Goal: Find specific page/section: Find specific page/section

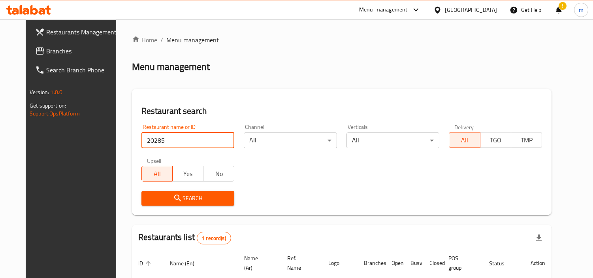
scroll to position [68, 0]
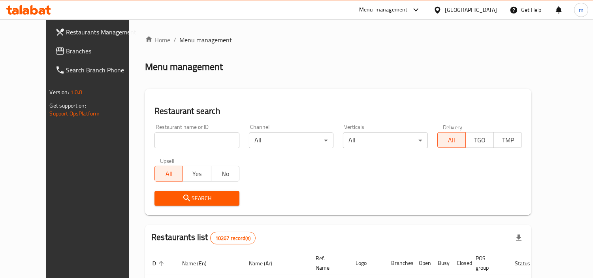
click at [483, 9] on div "Oman" at bounding box center [471, 10] width 52 height 9
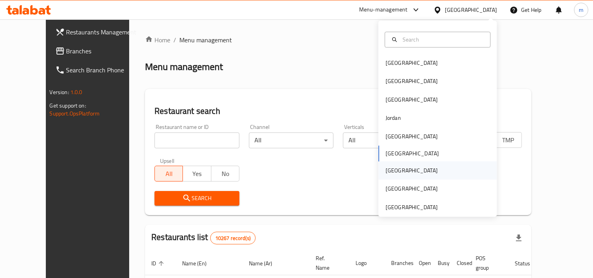
click at [400, 171] on div "Qatar" at bounding box center [437, 170] width 118 height 18
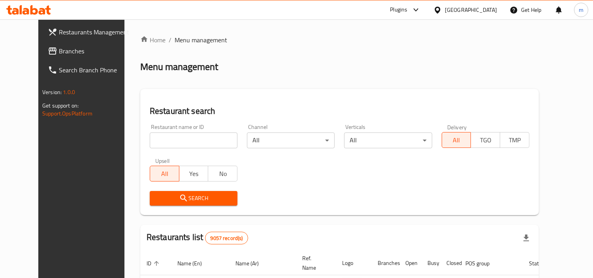
click at [59, 50] on span "Branches" at bounding box center [95, 50] width 72 height 9
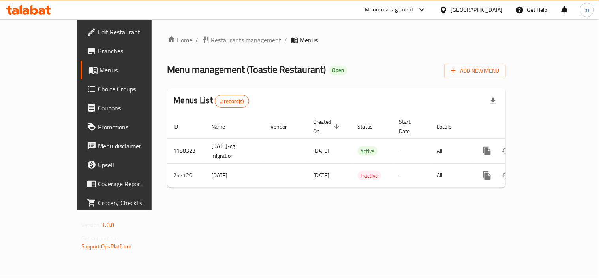
click at [211, 39] on span "Restaurants management" at bounding box center [246, 39] width 70 height 9
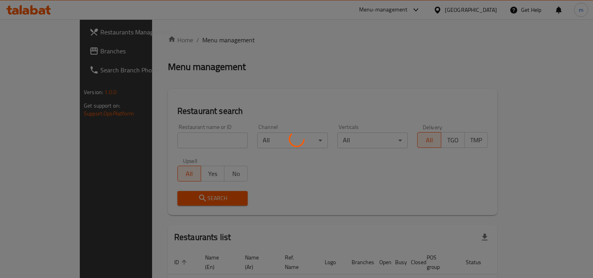
click at [195, 139] on div at bounding box center [296, 139] width 593 height 278
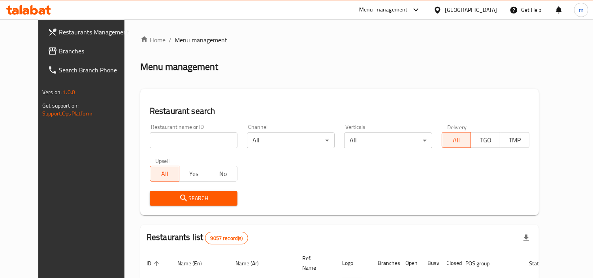
click at [195, 139] on input "search" at bounding box center [194, 140] width 88 height 16
paste input "627498"
type input "627498"
click button "Search" at bounding box center [194, 198] width 88 height 15
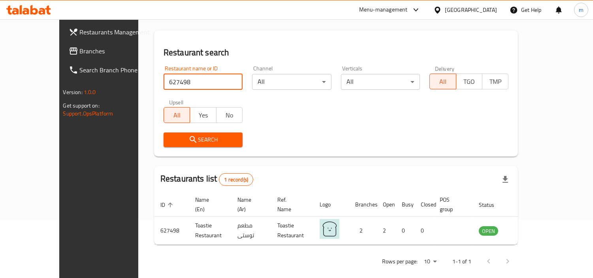
scroll to position [59, 0]
click at [80, 47] on span "Branches" at bounding box center [116, 50] width 72 height 9
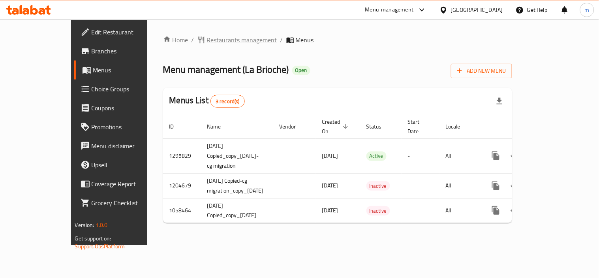
click at [207, 44] on span "Restaurants management" at bounding box center [242, 39] width 70 height 9
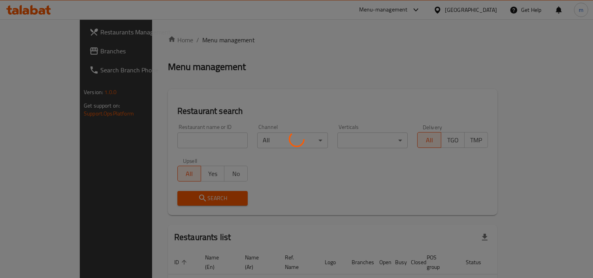
click at [182, 140] on div at bounding box center [296, 139] width 593 height 278
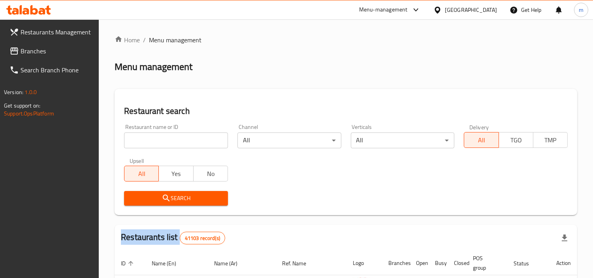
click at [182, 140] on div at bounding box center [296, 139] width 593 height 278
click at [182, 140] on input "search" at bounding box center [176, 140] width 104 height 16
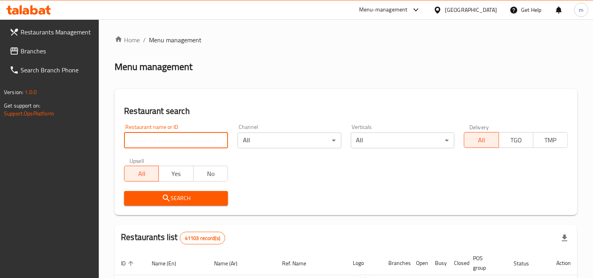
paste input "8333"
type input "8333"
click button "Search" at bounding box center [176, 198] width 104 height 15
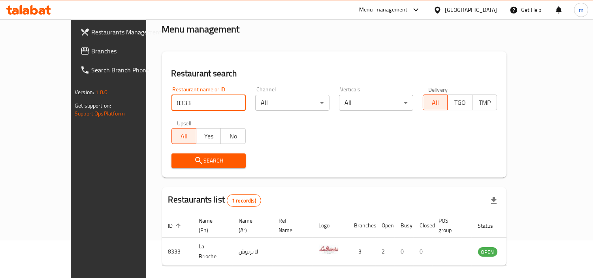
scroll to position [59, 0]
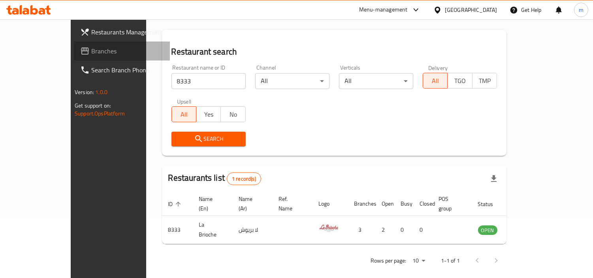
click at [91, 50] on span "Branches" at bounding box center [127, 50] width 72 height 9
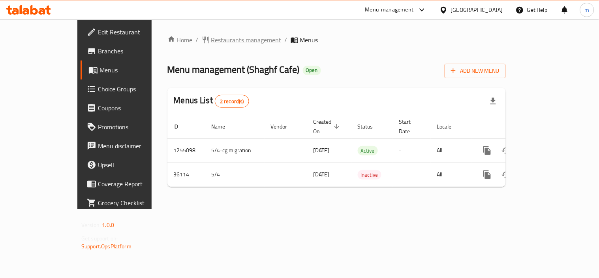
click at [211, 39] on span "Restaurants management" at bounding box center [246, 39] width 70 height 9
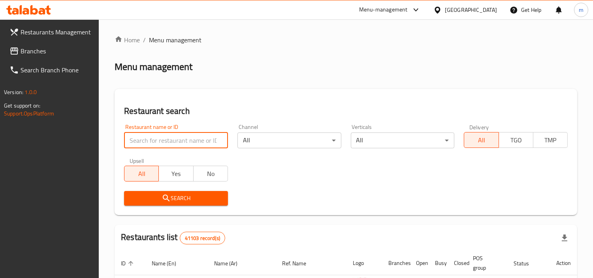
click at [177, 140] on input "search" at bounding box center [176, 140] width 104 height 16
paste input "18669"
type input "18669"
click button "Search" at bounding box center [176, 198] width 104 height 15
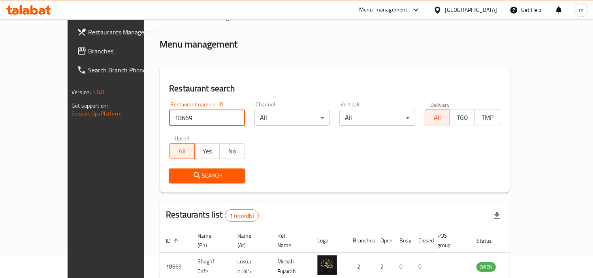
scroll to position [44, 0]
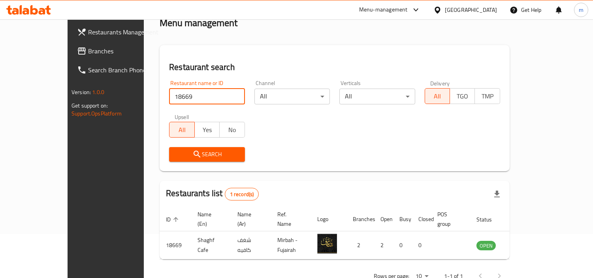
click at [458, 7] on div "[GEOGRAPHIC_DATA]" at bounding box center [471, 10] width 52 height 9
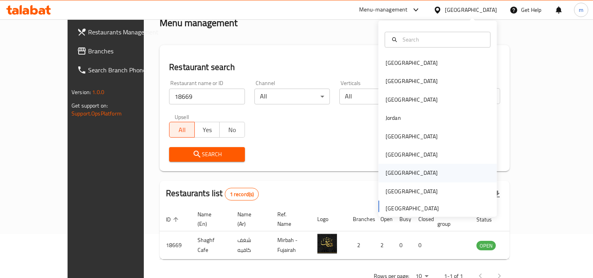
click at [393, 171] on div "[GEOGRAPHIC_DATA]" at bounding box center [411, 173] width 65 height 18
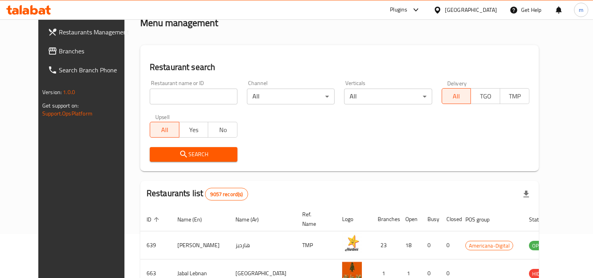
click at [59, 46] on span "Branches" at bounding box center [95, 50] width 72 height 9
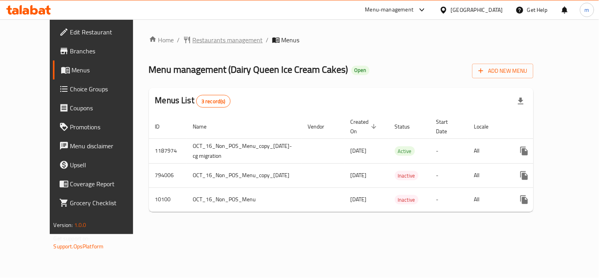
click at [193, 41] on span "Restaurants management" at bounding box center [228, 39] width 70 height 9
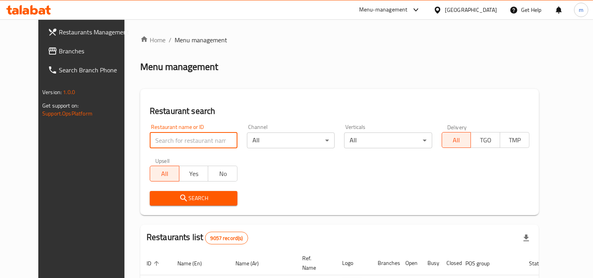
click at [193, 139] on input "search" at bounding box center [194, 140] width 88 height 16
type input "v"
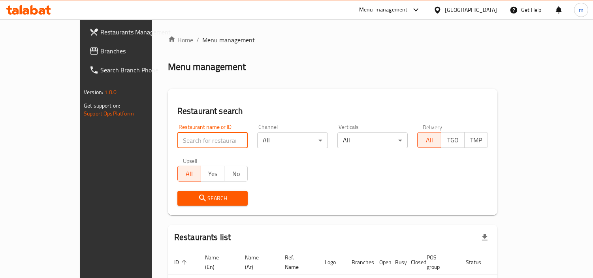
paste input "6042"
type input "6042"
click button "Search" at bounding box center [212, 198] width 71 height 15
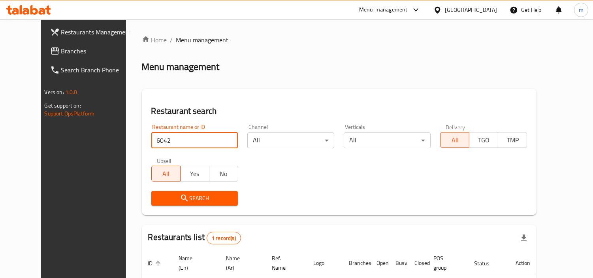
scroll to position [68, 0]
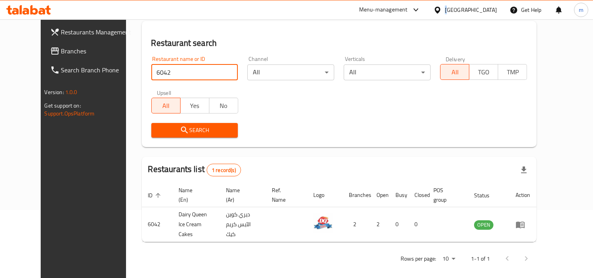
click at [485, 2] on div "[GEOGRAPHIC_DATA]" at bounding box center [465, 9] width 76 height 19
click at [486, 14] on div "[GEOGRAPHIC_DATA]" at bounding box center [465, 9] width 76 height 19
click at [486, 13] on div "[GEOGRAPHIC_DATA]" at bounding box center [471, 10] width 52 height 9
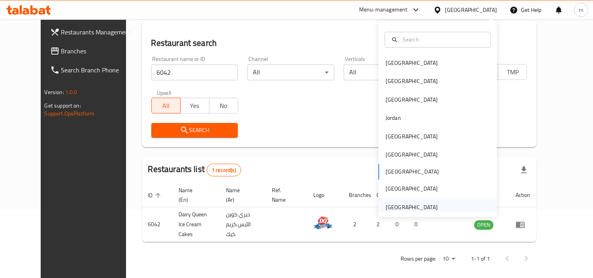
click at [408, 211] on div "[GEOGRAPHIC_DATA]" at bounding box center [411, 207] width 52 height 9
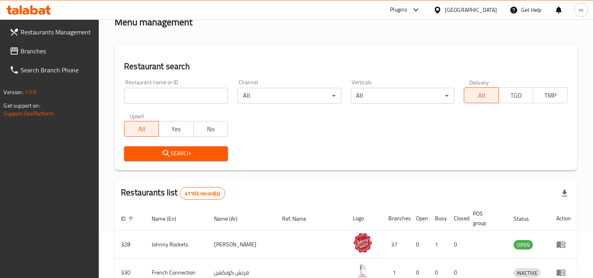
scroll to position [68, 0]
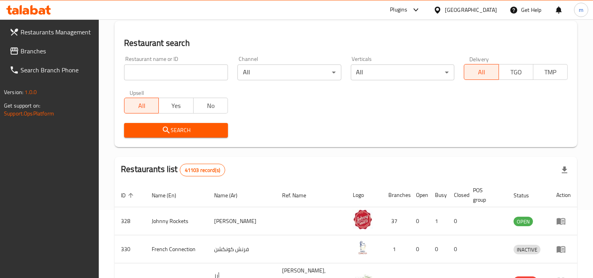
click at [40, 52] on span "Branches" at bounding box center [57, 50] width 72 height 9
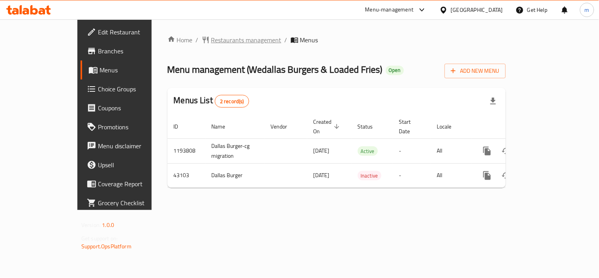
click at [211, 41] on span "Restaurants management" at bounding box center [246, 39] width 70 height 9
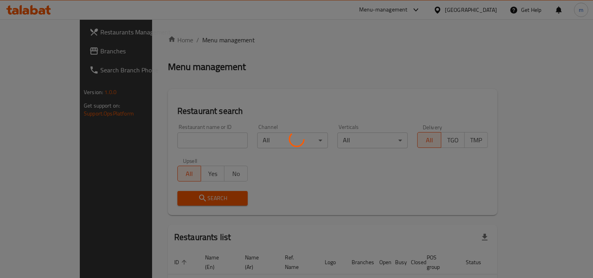
click at [178, 133] on div at bounding box center [296, 139] width 593 height 278
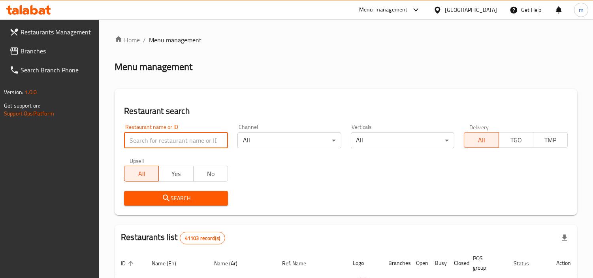
click at [199, 137] on input "search" at bounding box center [176, 140] width 104 height 16
paste input "22341"
type input "22341"
click button "Search" at bounding box center [176, 198] width 104 height 15
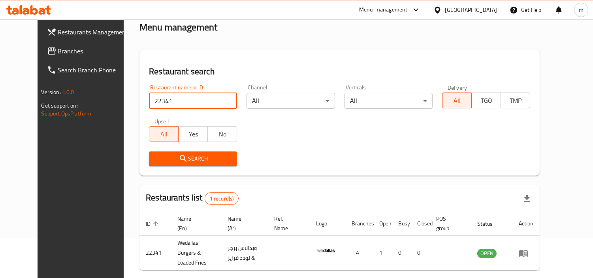
scroll to position [68, 0]
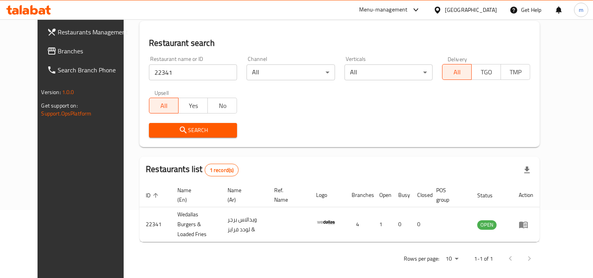
click at [461, 6] on div "[GEOGRAPHIC_DATA]" at bounding box center [471, 10] width 52 height 9
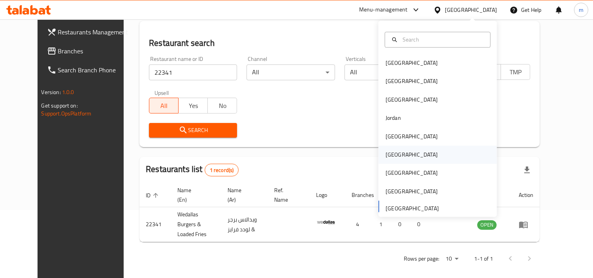
click at [396, 157] on div "[GEOGRAPHIC_DATA]" at bounding box center [411, 154] width 65 height 18
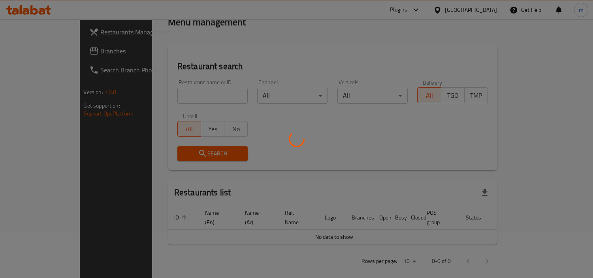
scroll to position [68, 0]
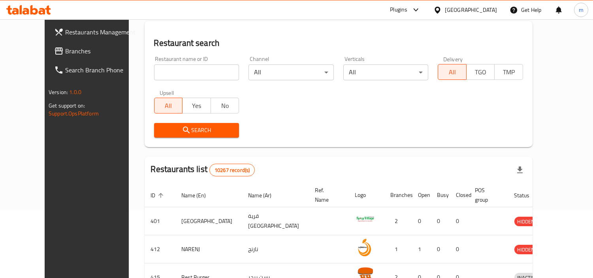
click at [65, 49] on span "Branches" at bounding box center [101, 50] width 72 height 9
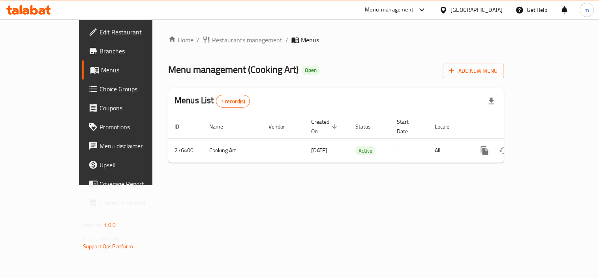
click at [212, 38] on span "Restaurants management" at bounding box center [247, 39] width 70 height 9
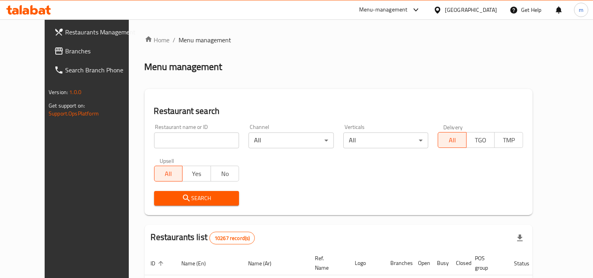
click at [155, 136] on div "Home / Menu management Menu management Restaurant search Restaurant name or ID …" at bounding box center [339, 273] width 388 height 477
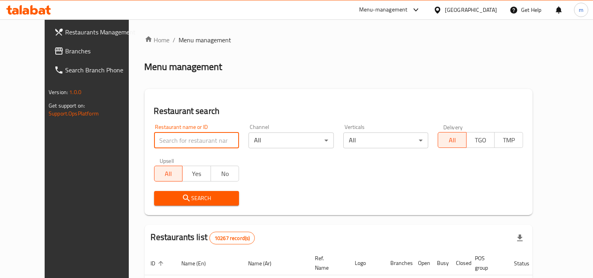
click at [155, 136] on input "search" at bounding box center [196, 140] width 85 height 16
paste input "628028"
type input "628028"
click button "Search" at bounding box center [196, 198] width 85 height 15
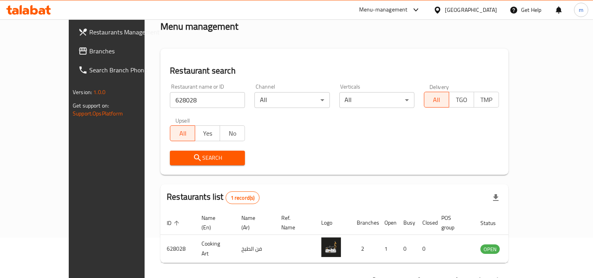
scroll to position [59, 0]
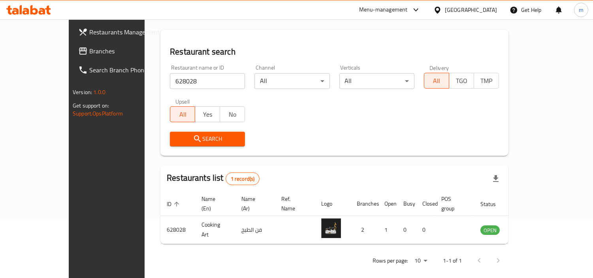
click at [485, 8] on div "[GEOGRAPHIC_DATA]" at bounding box center [471, 10] width 52 height 9
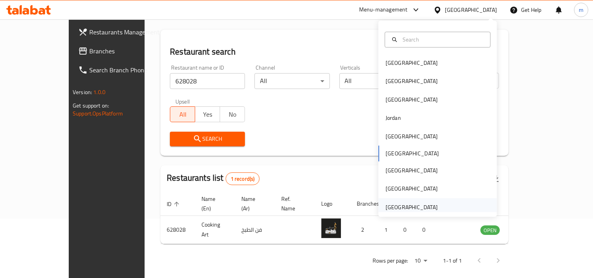
click at [389, 207] on div "[GEOGRAPHIC_DATA]" at bounding box center [411, 207] width 52 height 9
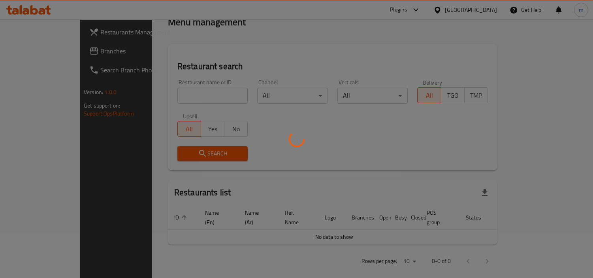
scroll to position [59, 0]
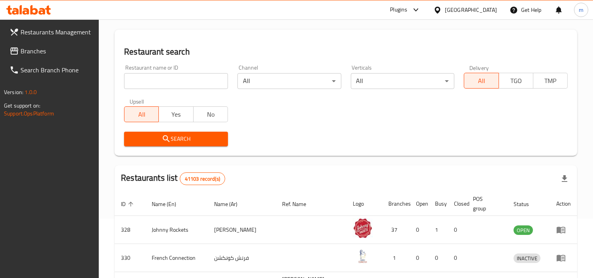
click at [26, 52] on span "Branches" at bounding box center [57, 50] width 72 height 9
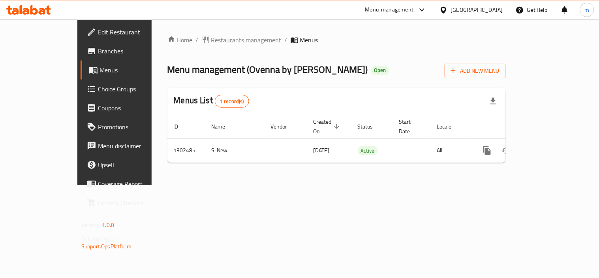
click at [211, 40] on span "Restaurants management" at bounding box center [246, 39] width 70 height 9
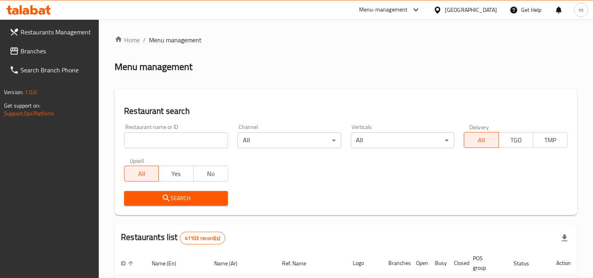
click at [177, 138] on input "search" at bounding box center [176, 140] width 104 height 16
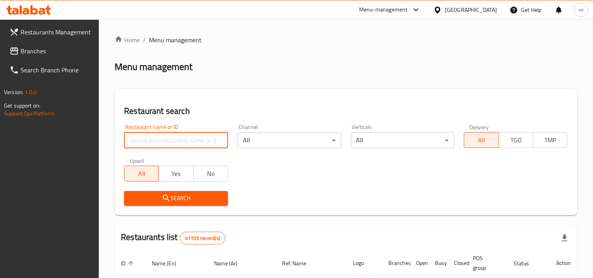
paste input "702440"
type input "702440"
click button "Search" at bounding box center [176, 198] width 104 height 15
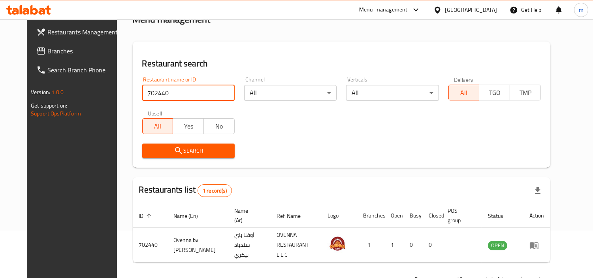
scroll to position [68, 0]
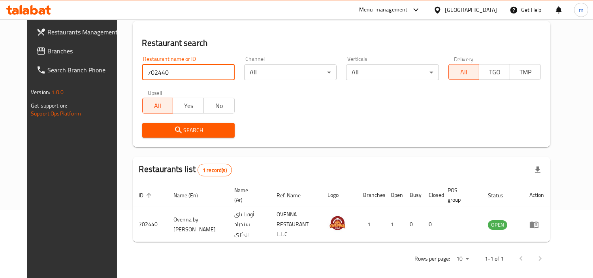
click at [466, 4] on div "[GEOGRAPHIC_DATA]" at bounding box center [465, 9] width 76 height 19
click at [464, 9] on div "[GEOGRAPHIC_DATA]" at bounding box center [471, 10] width 52 height 9
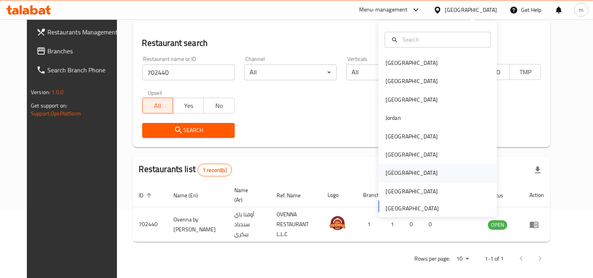
click at [390, 177] on div "[GEOGRAPHIC_DATA]" at bounding box center [411, 173] width 52 height 9
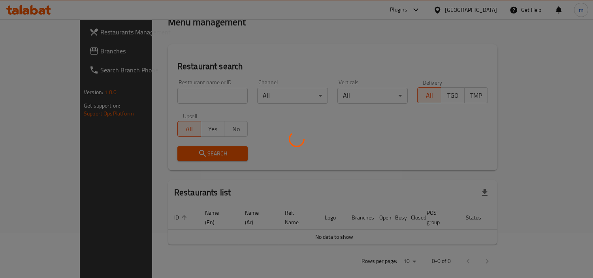
scroll to position [68, 0]
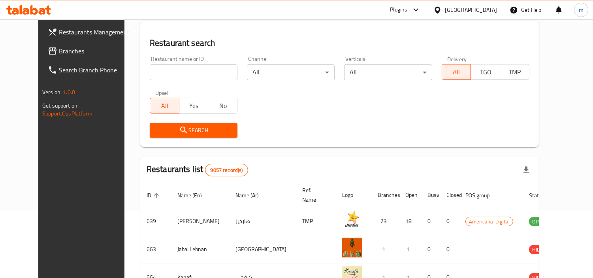
click at [59, 48] on span "Branches" at bounding box center [95, 50] width 72 height 9
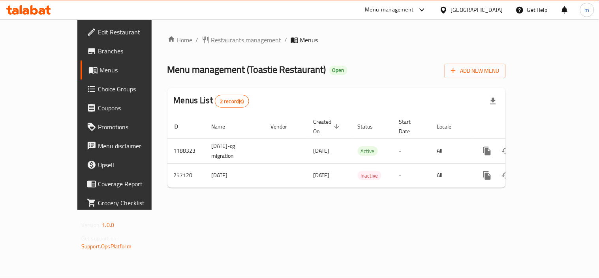
click at [211, 39] on span "Restaurants management" at bounding box center [246, 39] width 70 height 9
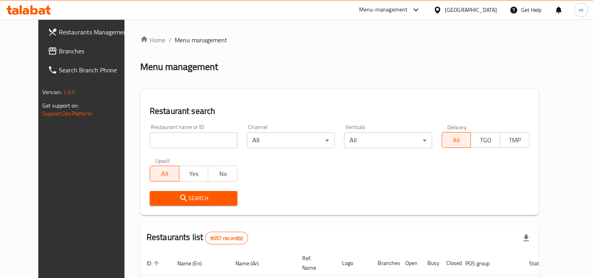
click at [181, 142] on input "search" at bounding box center [194, 140] width 88 height 16
paste input "627498"
type input "627498"
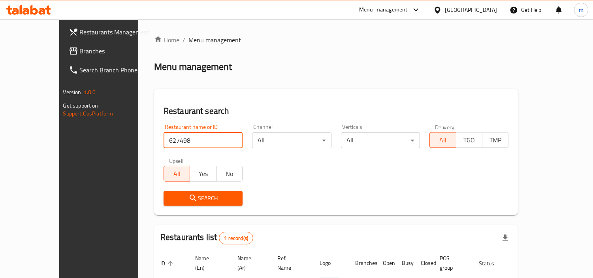
scroll to position [59, 0]
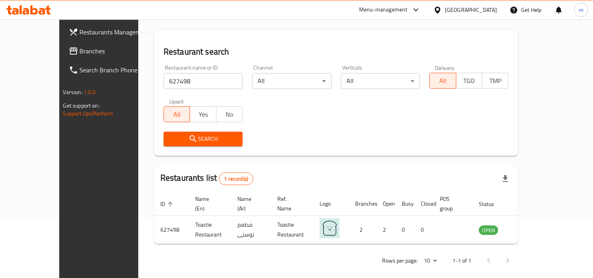
click at [486, 13] on div "[GEOGRAPHIC_DATA]" at bounding box center [471, 10] width 52 height 9
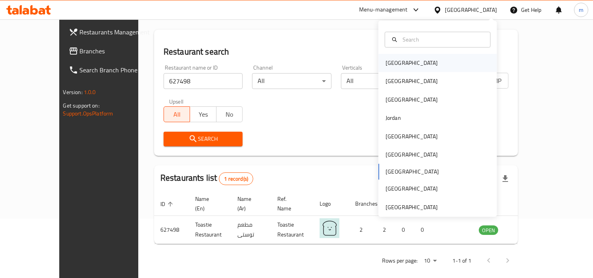
click at [385, 62] on div "[GEOGRAPHIC_DATA]" at bounding box center [411, 62] width 52 height 9
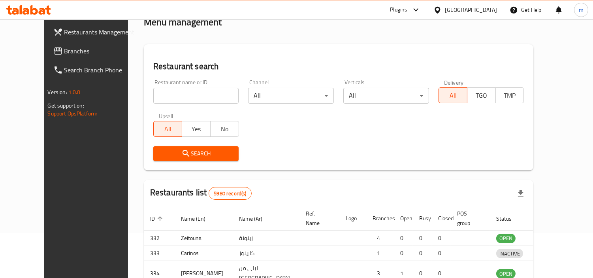
scroll to position [59, 0]
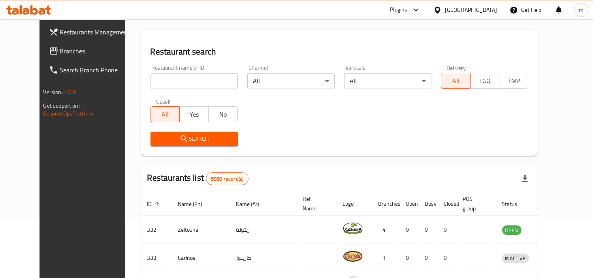
click at [60, 49] on span "Branches" at bounding box center [96, 50] width 72 height 9
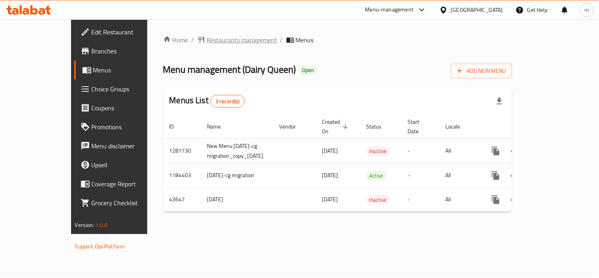
click at [207, 40] on span "Restaurants management" at bounding box center [242, 39] width 70 height 9
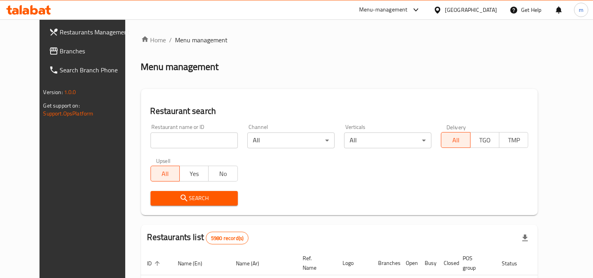
click at [183, 137] on input "search" at bounding box center [193, 140] width 87 height 16
paste input "1346"
type input "1346"
click button "Search" at bounding box center [193, 198] width 87 height 15
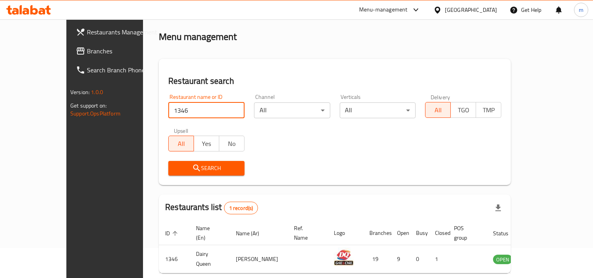
scroll to position [59, 0]
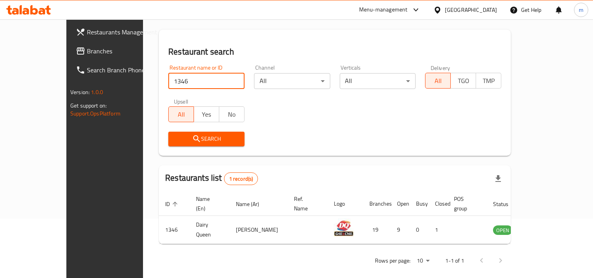
click at [482, 10] on div "[GEOGRAPHIC_DATA]" at bounding box center [471, 10] width 52 height 9
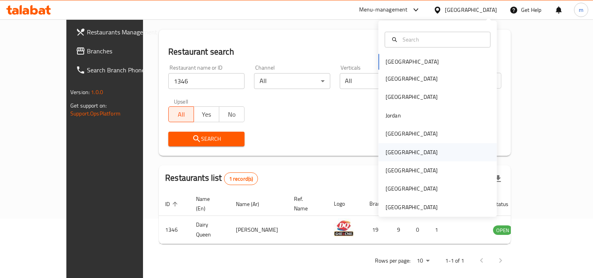
click at [390, 156] on div "[GEOGRAPHIC_DATA]" at bounding box center [411, 152] width 52 height 9
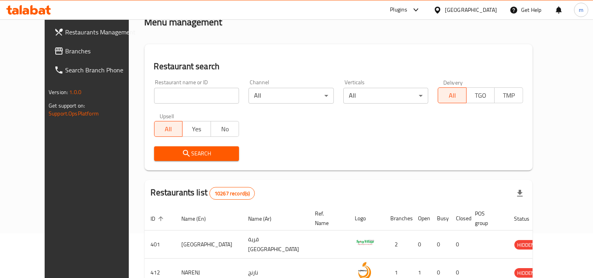
scroll to position [59, 0]
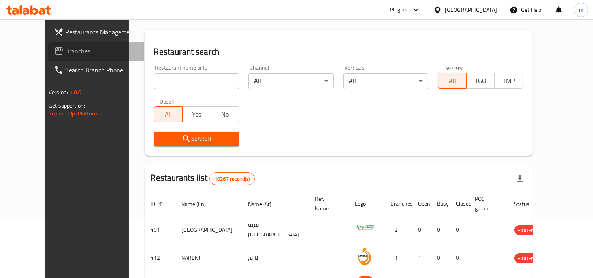
click at [65, 50] on span "Branches" at bounding box center [101, 50] width 72 height 9
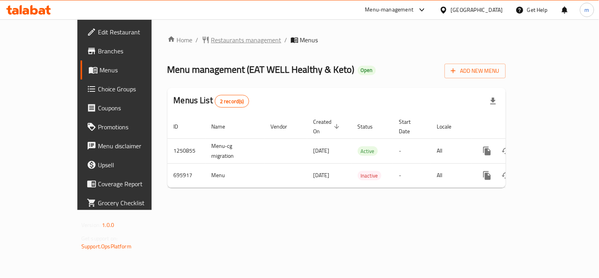
click at [211, 39] on span "Restaurants management" at bounding box center [246, 39] width 70 height 9
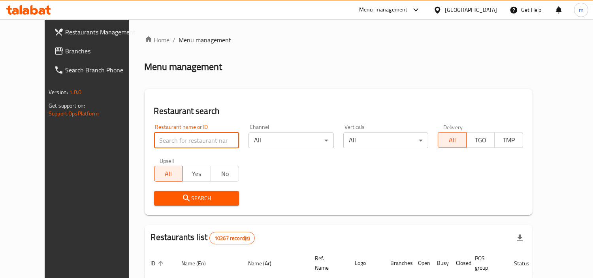
click at [182, 140] on input "search" at bounding box center [196, 140] width 85 height 16
paste input "643876"
type input "643876"
click button "Search" at bounding box center [196, 198] width 85 height 15
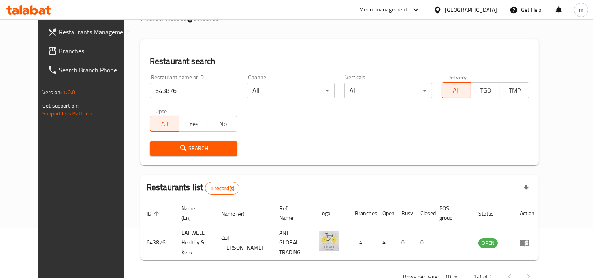
scroll to position [68, 0]
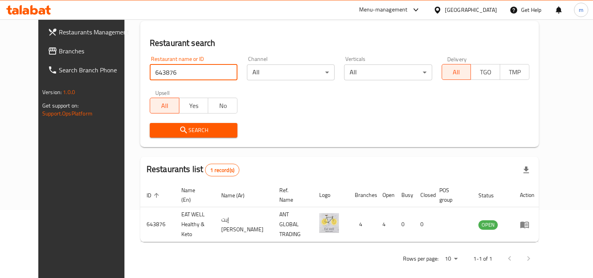
click at [489, 12] on div "Oman" at bounding box center [471, 10] width 52 height 9
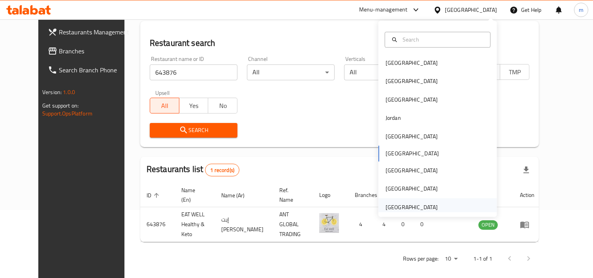
click at [407, 209] on div "[GEOGRAPHIC_DATA]" at bounding box center [411, 207] width 52 height 9
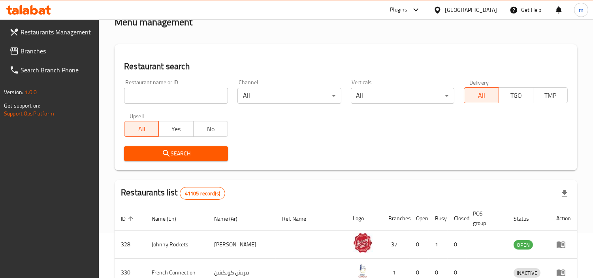
scroll to position [68, 0]
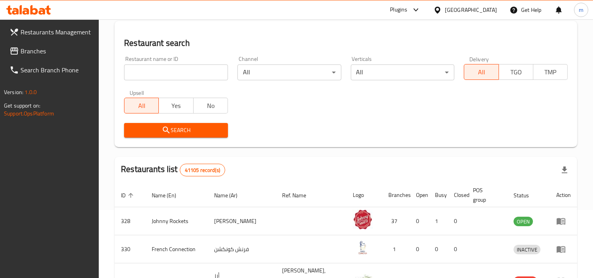
click at [41, 49] on span "Branches" at bounding box center [57, 50] width 72 height 9
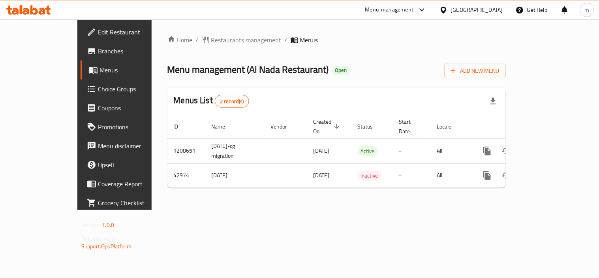
click at [211, 37] on span "Restaurants management" at bounding box center [246, 39] width 70 height 9
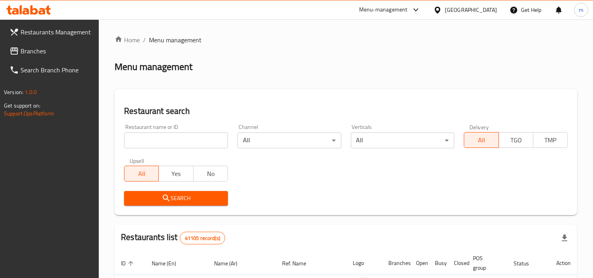
click at [178, 140] on input "search" at bounding box center [176, 140] width 104 height 16
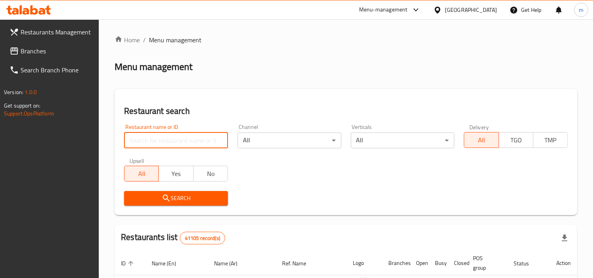
paste input "22277"
type input "22277"
click button "Search" at bounding box center [176, 198] width 104 height 15
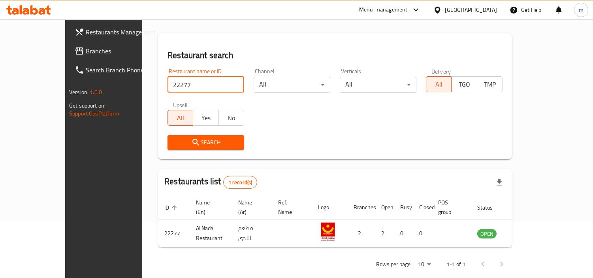
scroll to position [59, 0]
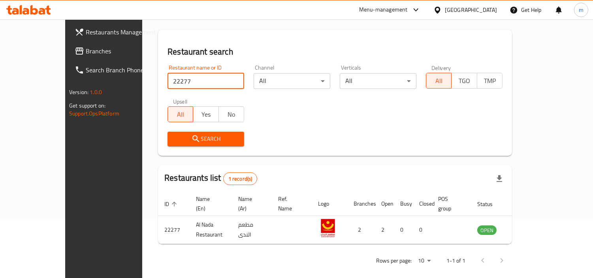
click at [235, 18] on div "Menu-management [GEOGRAPHIC_DATA] Get Help m" at bounding box center [296, 9] width 593 height 19
